Goal: Information Seeking & Learning: Learn about a topic

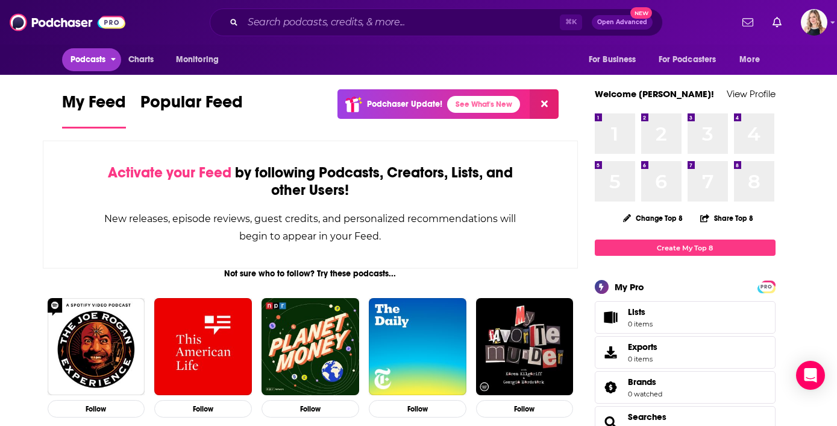
click at [106, 58] on button "Podcasts" at bounding box center [92, 59] width 60 height 23
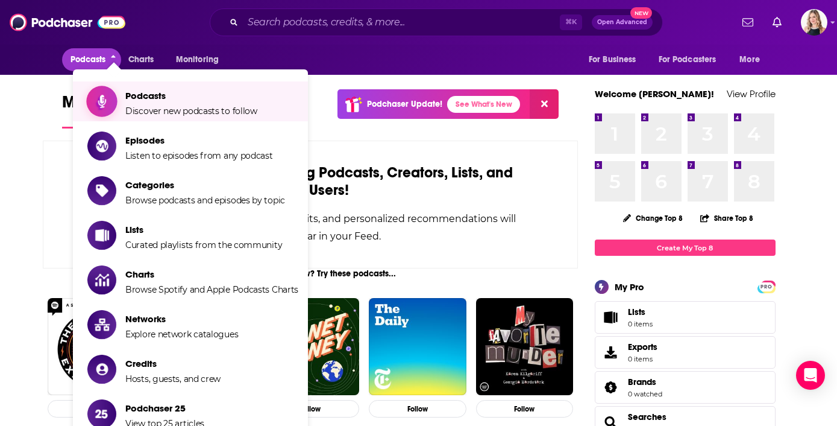
click at [137, 104] on span "Podcasts Discover new podcasts to follow" at bounding box center [191, 101] width 132 height 30
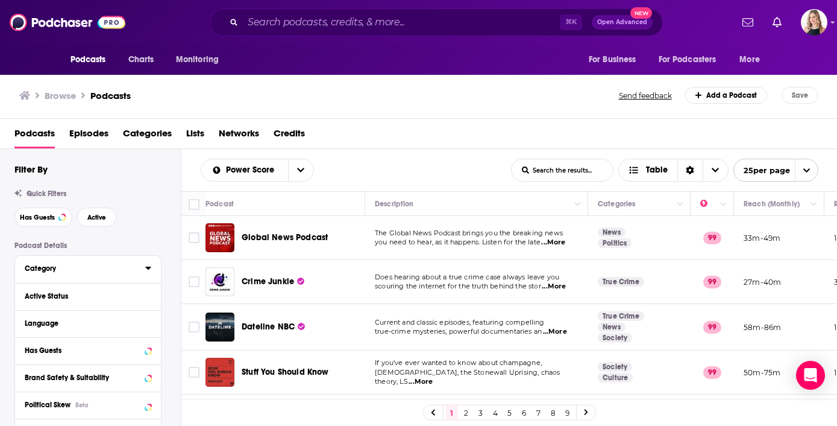
click at [134, 269] on div "Category" at bounding box center [81, 268] width 113 height 8
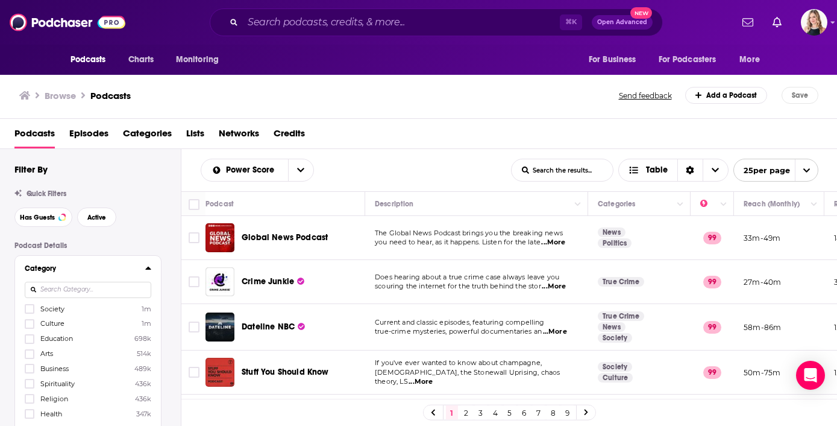
scroll to position [3, 0]
click at [113, 287] on input at bounding box center [88, 286] width 127 height 16
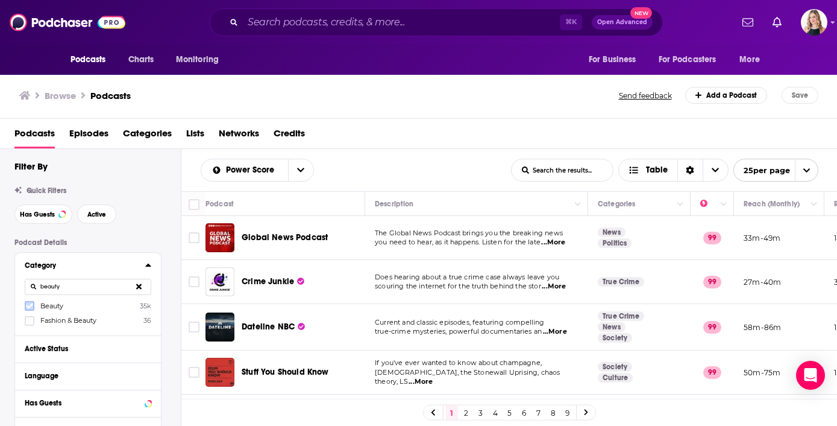
type input "beauty"
click at [29, 307] on icon at bounding box center [29, 305] width 7 height 7
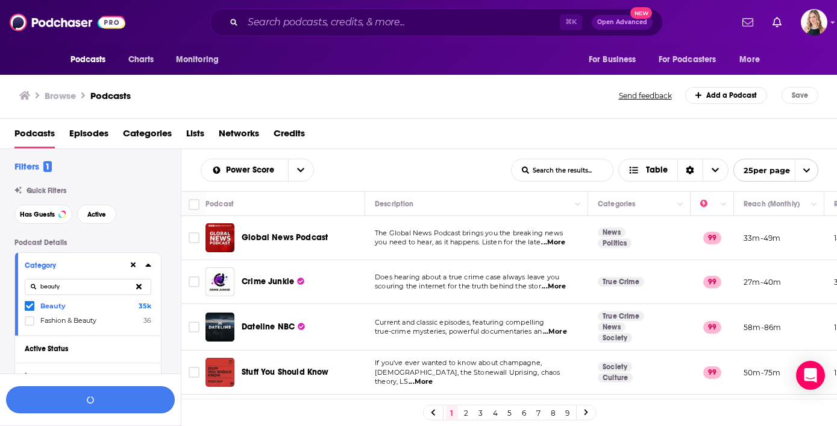
click at [110, 399] on button "button" at bounding box center [90, 399] width 169 height 27
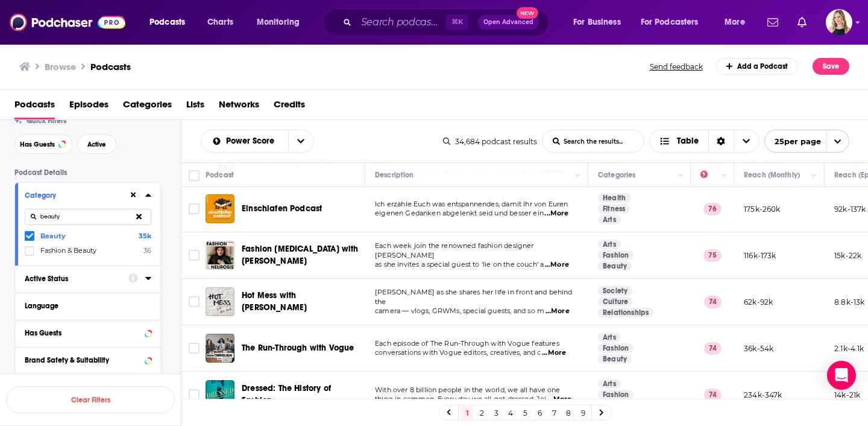
scroll to position [68, 0]
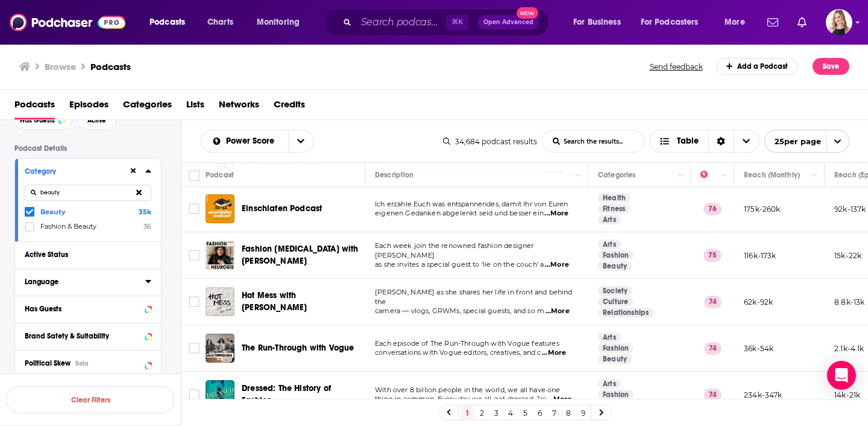
click at [123, 289] on button "Language" at bounding box center [85, 281] width 121 height 15
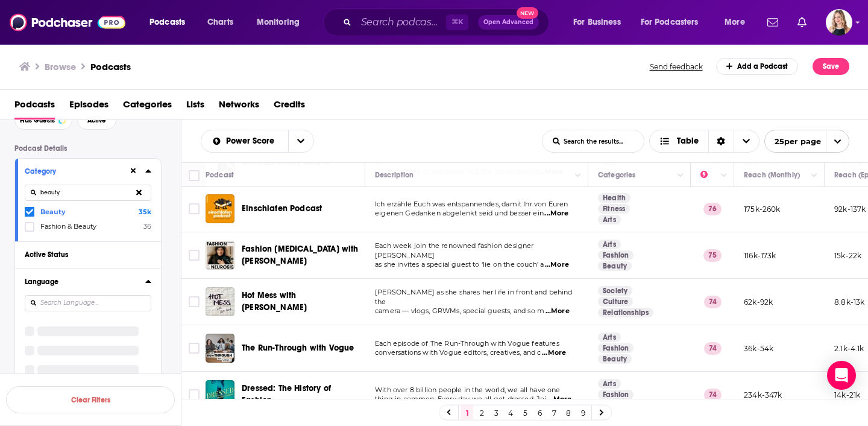
click at [145, 281] on button "Language" at bounding box center [85, 281] width 121 height 15
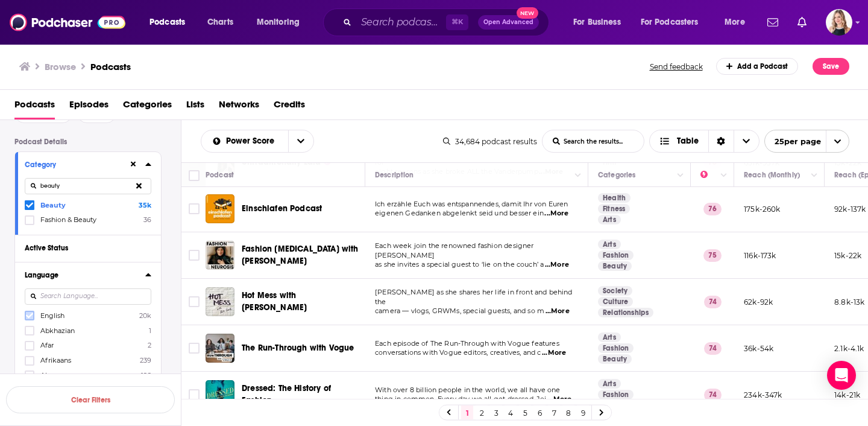
click at [31, 317] on icon at bounding box center [29, 315] width 7 height 7
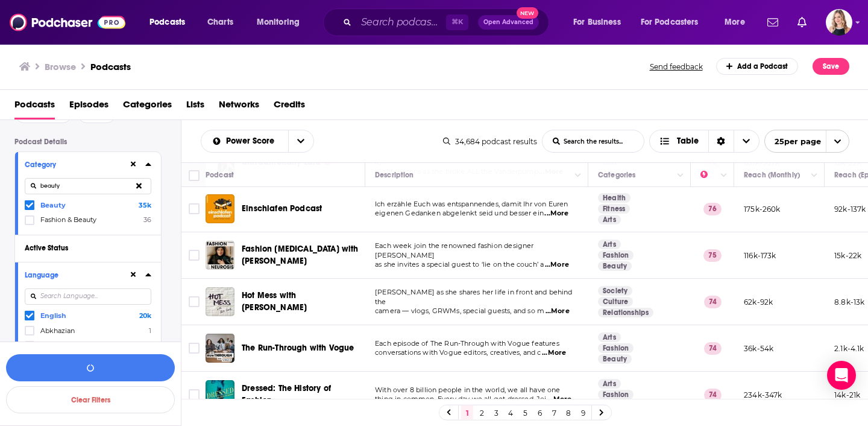
click at [149, 279] on icon at bounding box center [148, 274] width 6 height 10
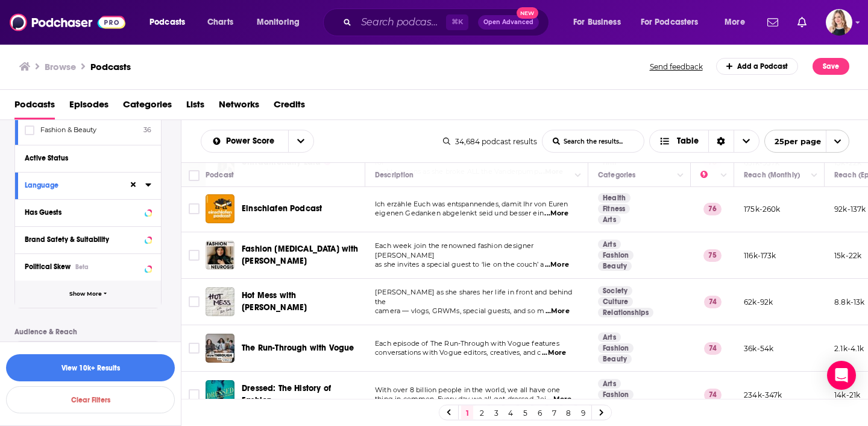
click at [115, 289] on button "Show More" at bounding box center [88, 293] width 146 height 27
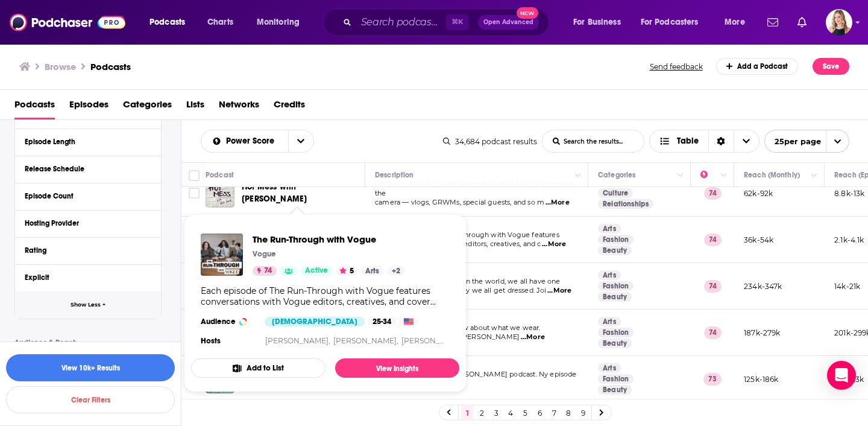
scroll to position [265, 0]
